Goal: Navigation & Orientation: Find specific page/section

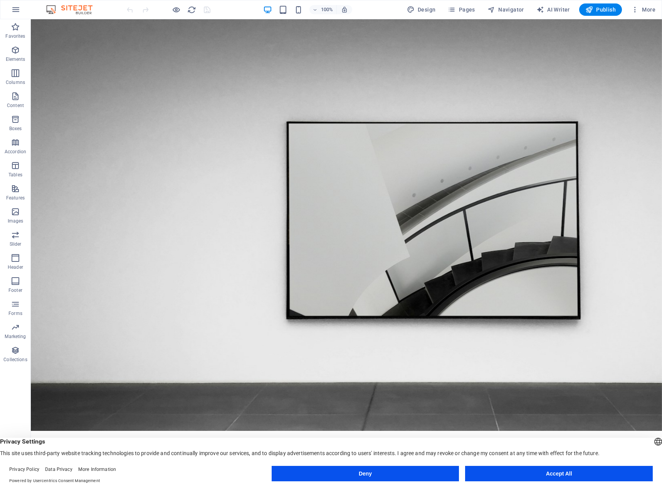
drag, startPoint x: 656, startPoint y: 255, endPoint x: 682, endPoint y: 37, distance: 220.3
click at [521, 474] on button "Accept All" at bounding box center [559, 473] width 188 height 15
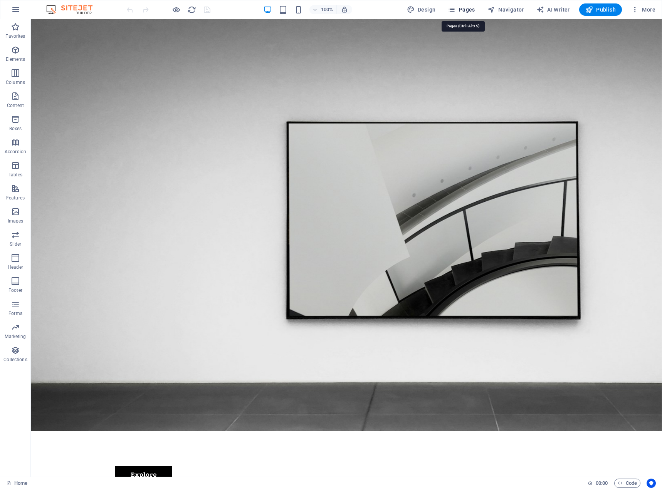
click at [464, 11] on span "Pages" at bounding box center [460, 10] width 27 height 8
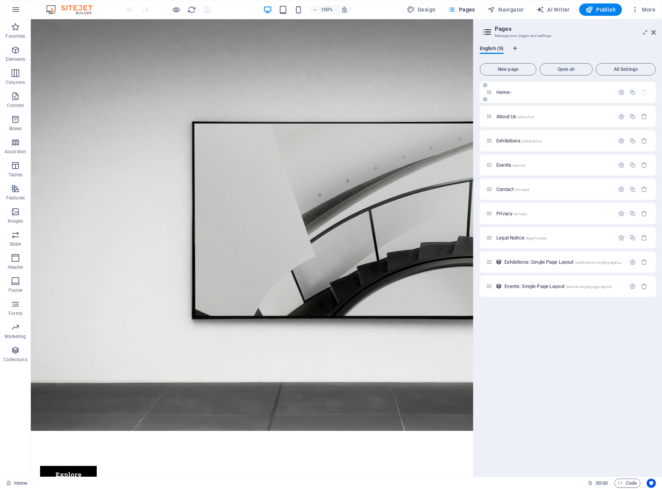
click at [531, 92] on p "Home /" at bounding box center [554, 92] width 116 height 5
click at [541, 116] on p "About Us /about-us" at bounding box center [554, 116] width 116 height 5
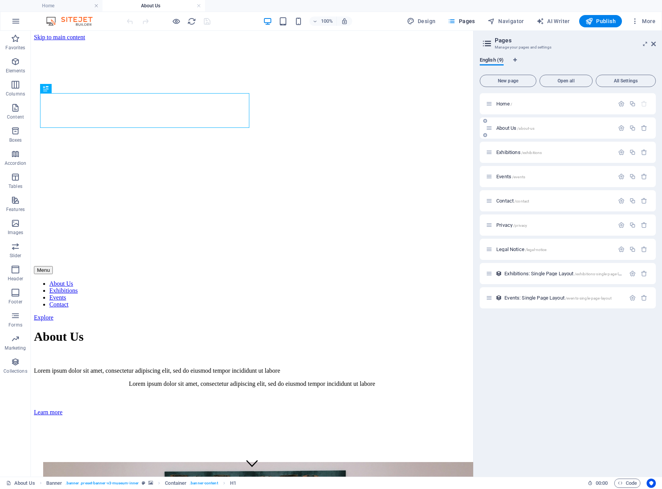
click at [543, 127] on p "About Us /about-us" at bounding box center [554, 128] width 116 height 5
click at [528, 101] on div "Home /" at bounding box center [550, 103] width 128 height 9
click at [55, 8] on h4 "Home" at bounding box center [51, 6] width 102 height 8
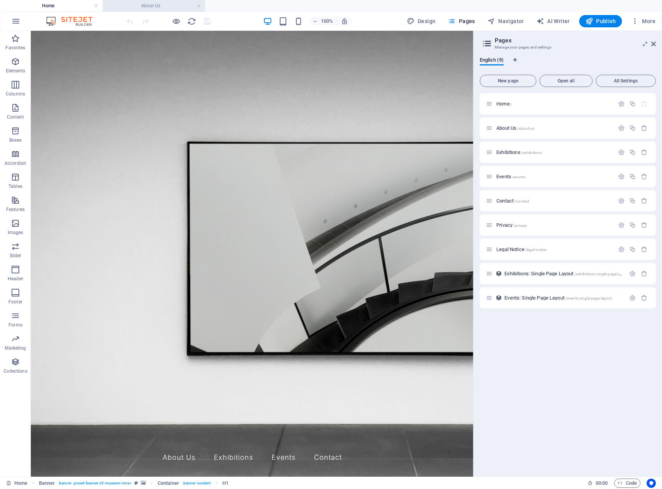
click at [123, 7] on h4 "About Us" at bounding box center [153, 6] width 102 height 8
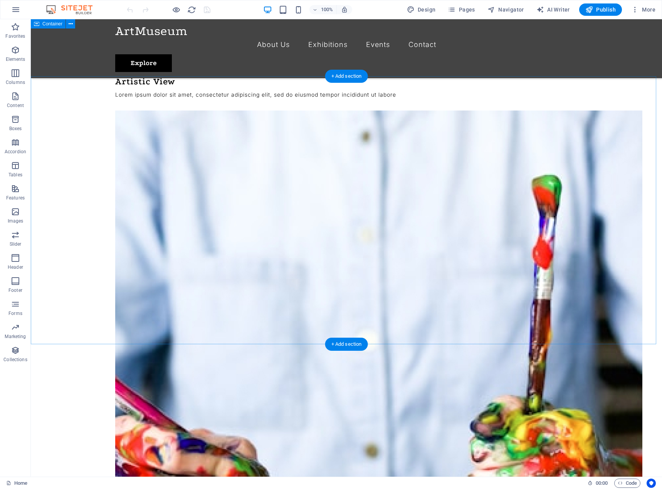
scroll to position [1253, 0]
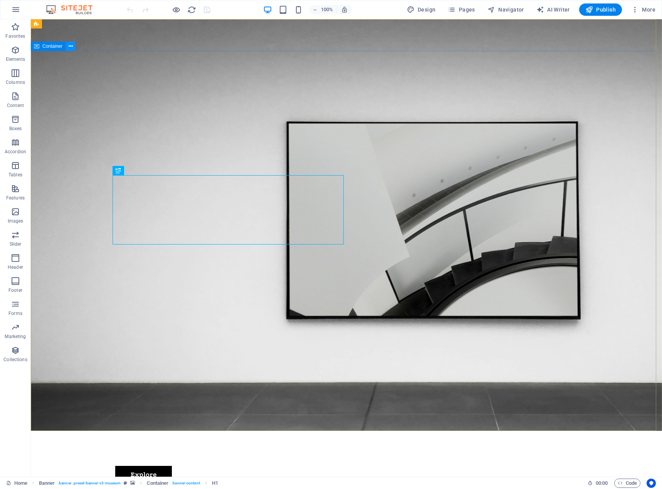
click at [74, 48] on button at bounding box center [70, 46] width 9 height 9
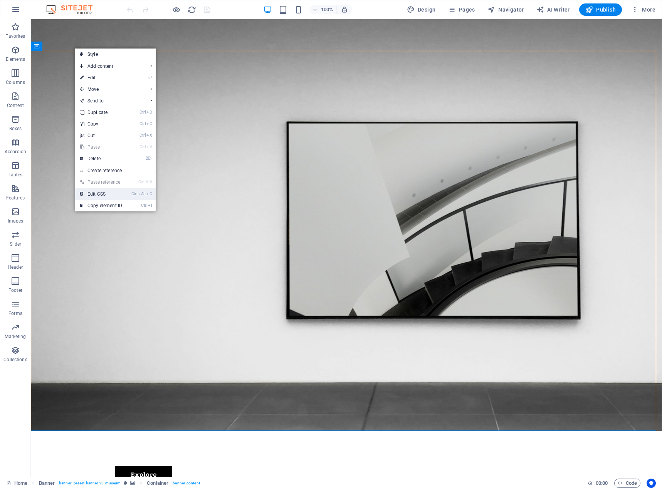
click at [124, 190] on link "Ctrl Alt C Edit CSS" at bounding box center [101, 194] width 52 height 12
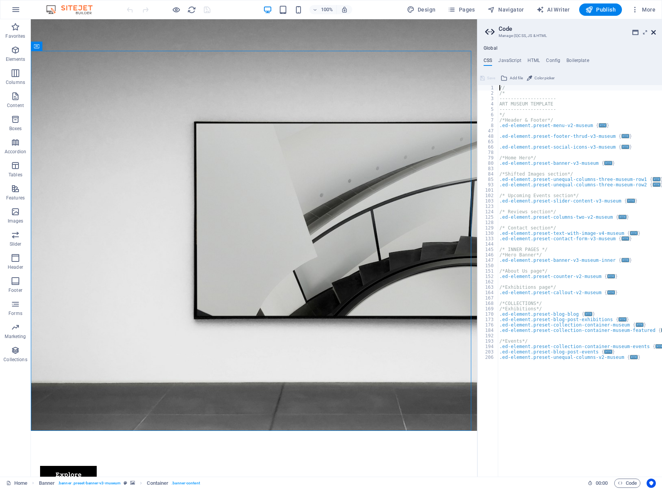
click at [651, 34] on icon at bounding box center [653, 32] width 5 height 6
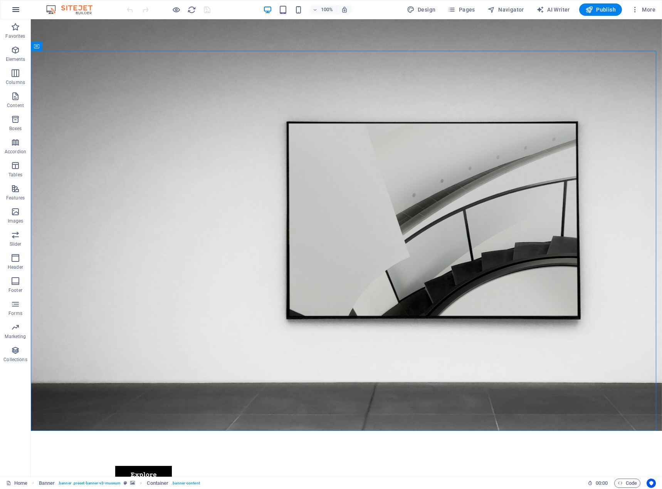
click at [19, 10] on icon "button" at bounding box center [15, 9] width 9 height 9
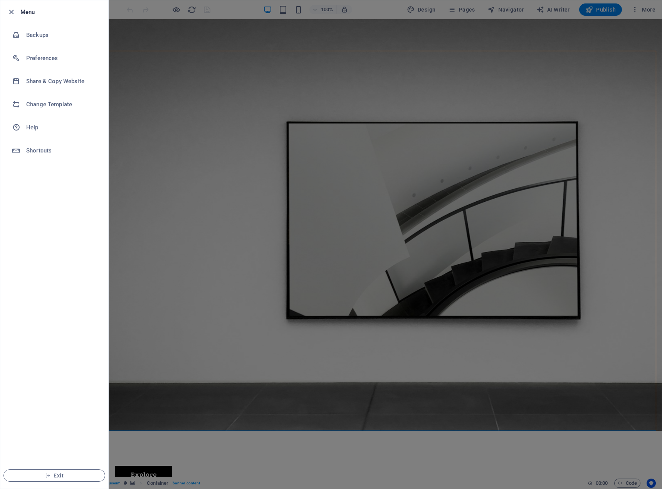
click at [261, 87] on div at bounding box center [331, 244] width 662 height 489
